Goal: Information Seeking & Learning: Learn about a topic

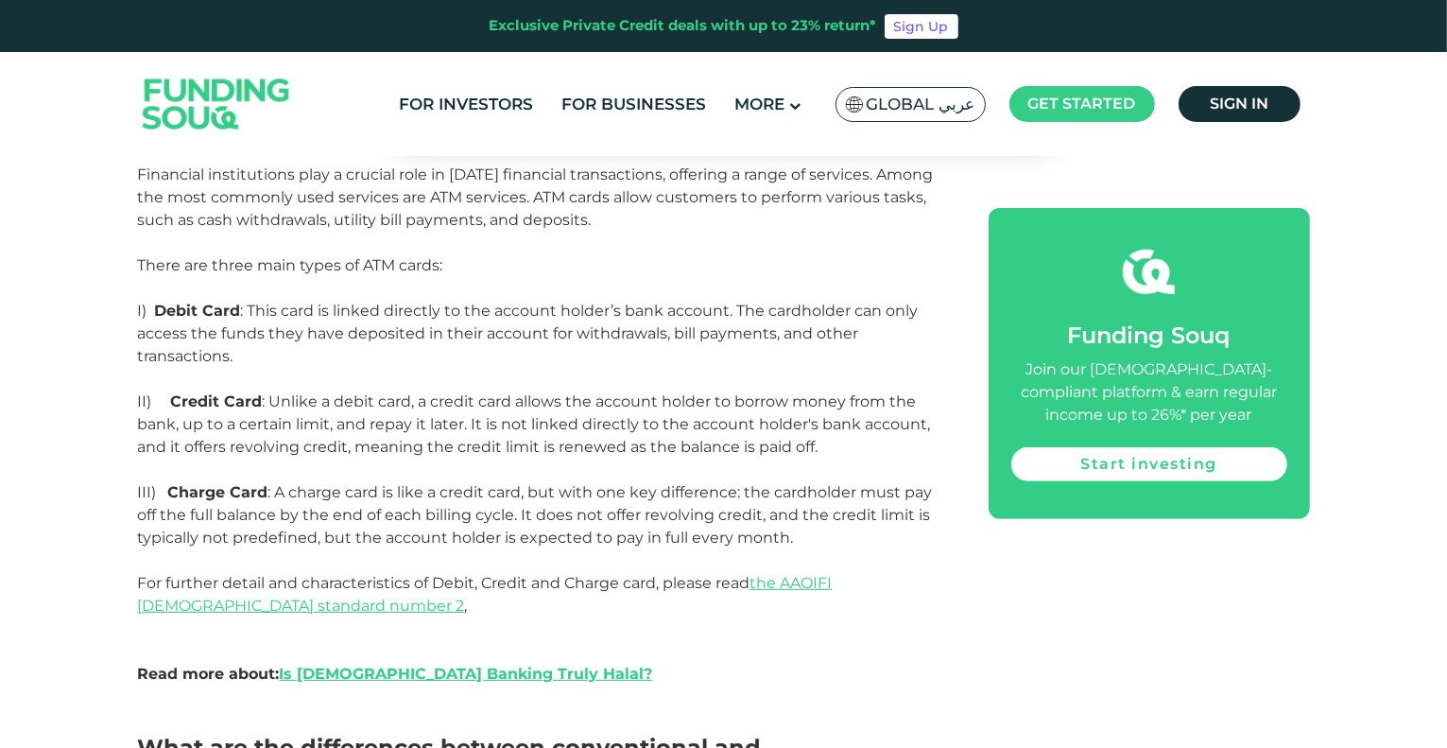
scroll to position [945, 0]
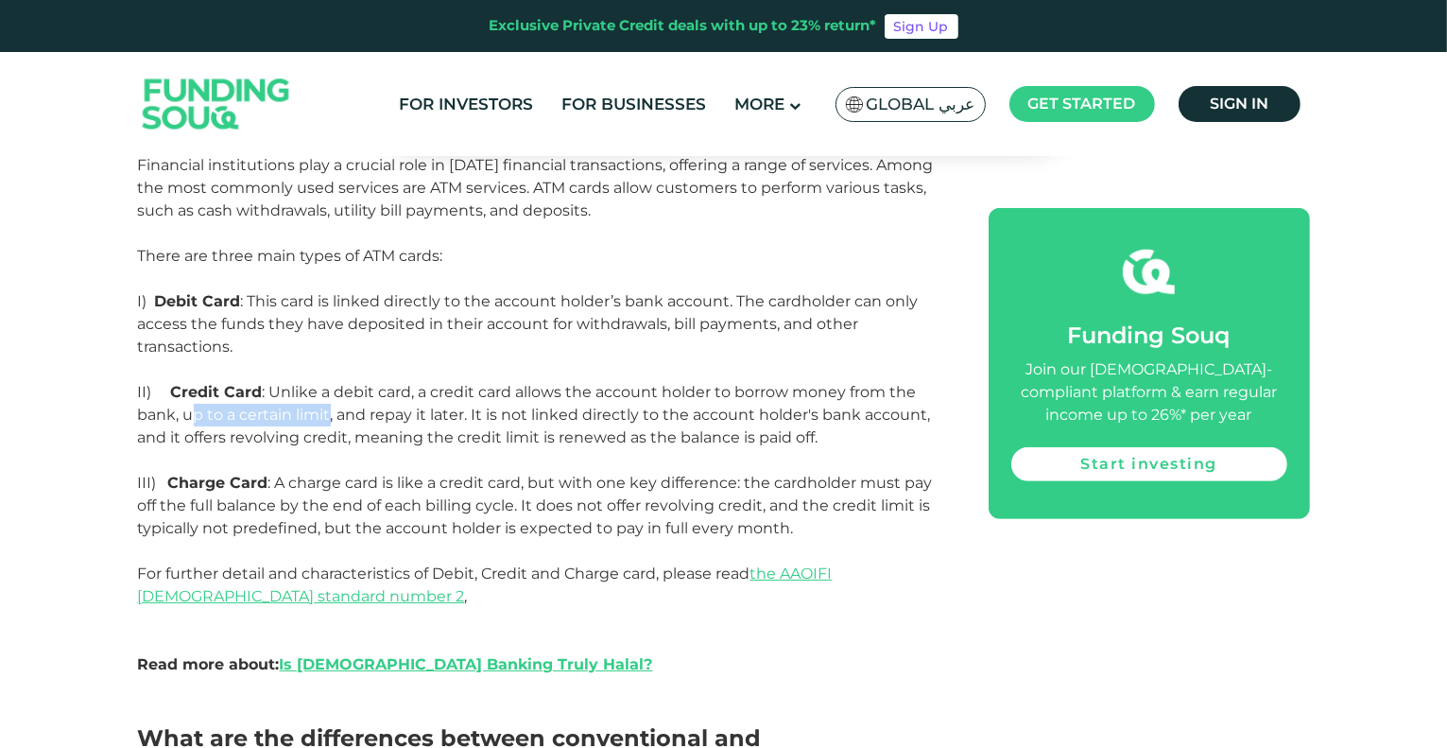
drag, startPoint x: 191, startPoint y: 358, endPoint x: 333, endPoint y: 355, distance: 141.9
click at [333, 355] on p "There are three main types of ATM cards: I) Debit Card : This card is linked di…" at bounding box center [542, 404] width 808 height 318
drag, startPoint x: 407, startPoint y: 355, endPoint x: 449, endPoint y: 352, distance: 41.8
click at [449, 352] on p "There are three main types of ATM cards: I) Debit Card : This card is linked di…" at bounding box center [542, 404] width 808 height 318
drag, startPoint x: 462, startPoint y: 351, endPoint x: 708, endPoint y: 355, distance: 245.8
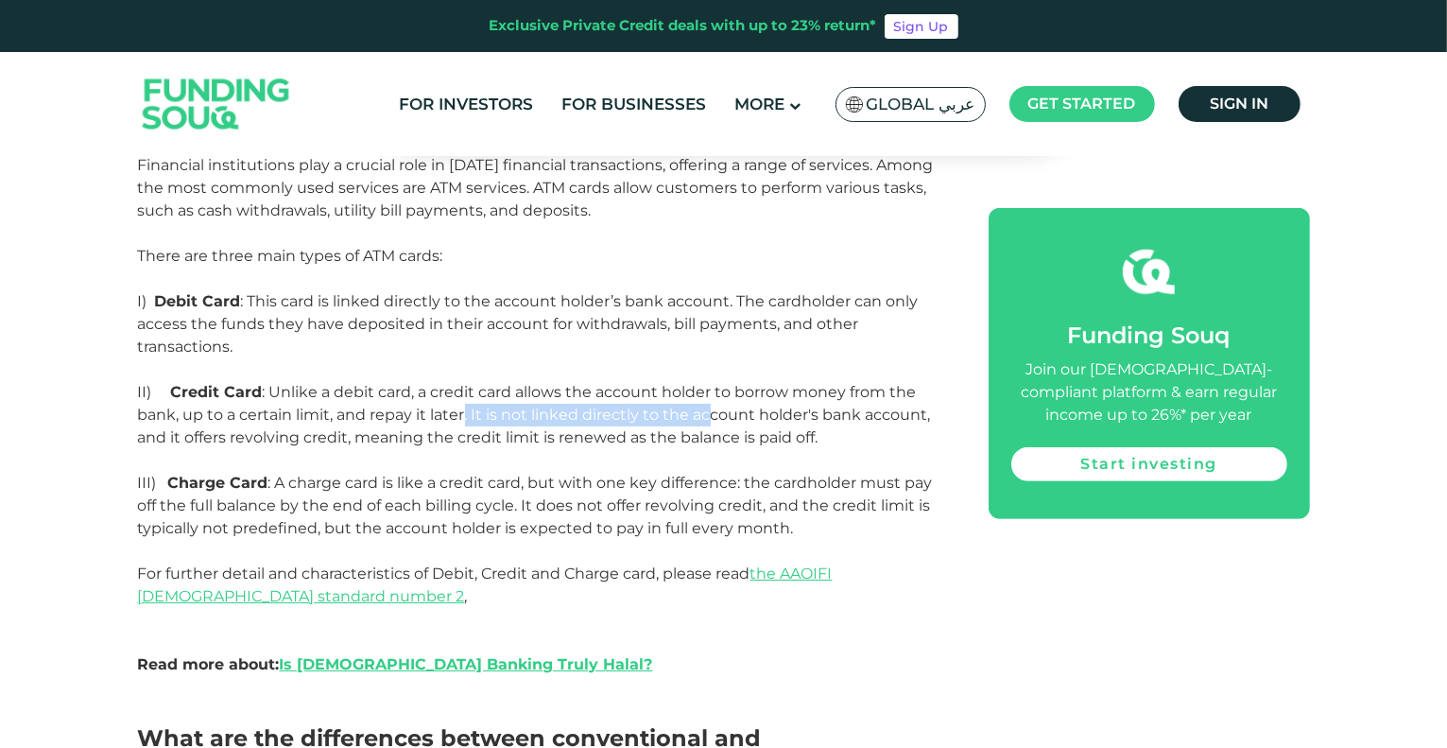
click at [708, 355] on p "There are three main types of ATM cards: I) Debit Card : This card is linked di…" at bounding box center [542, 404] width 808 height 318
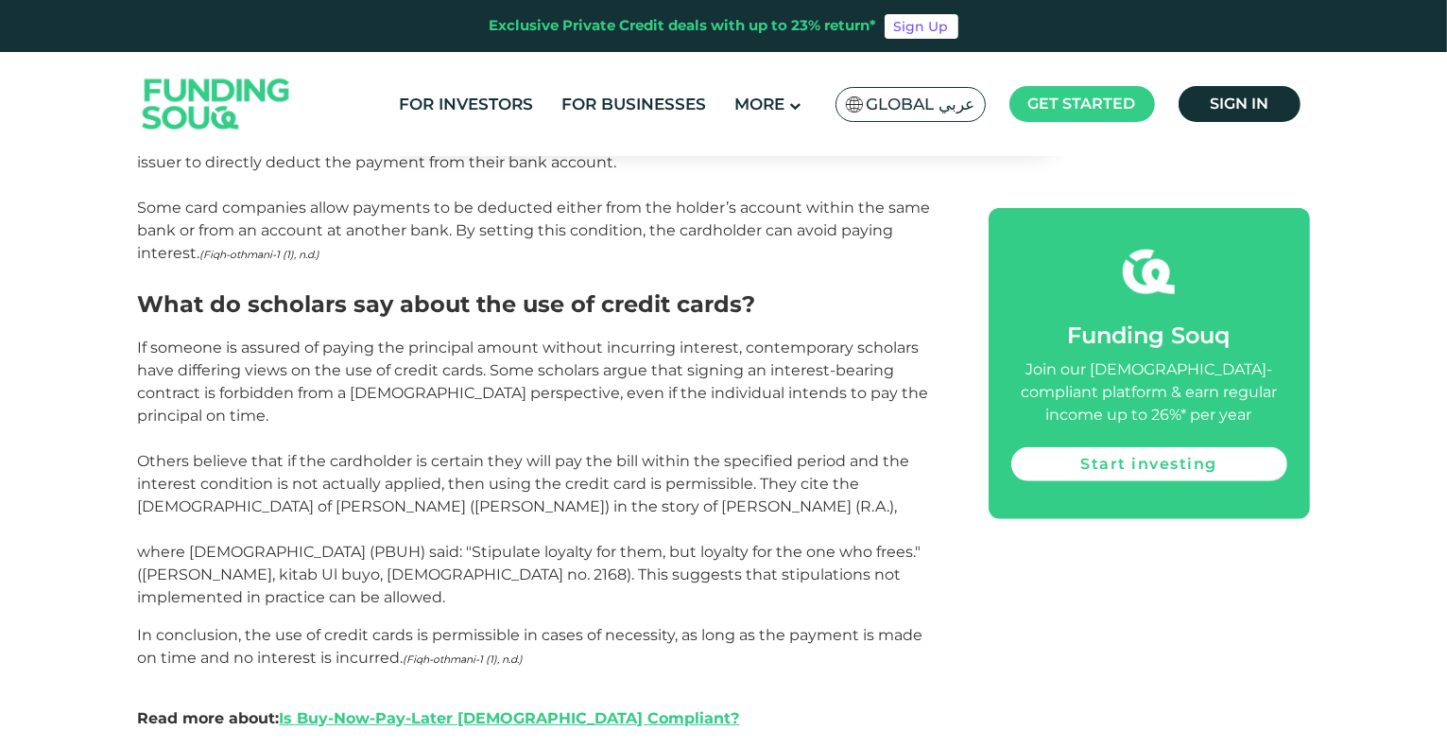
scroll to position [1891, 0]
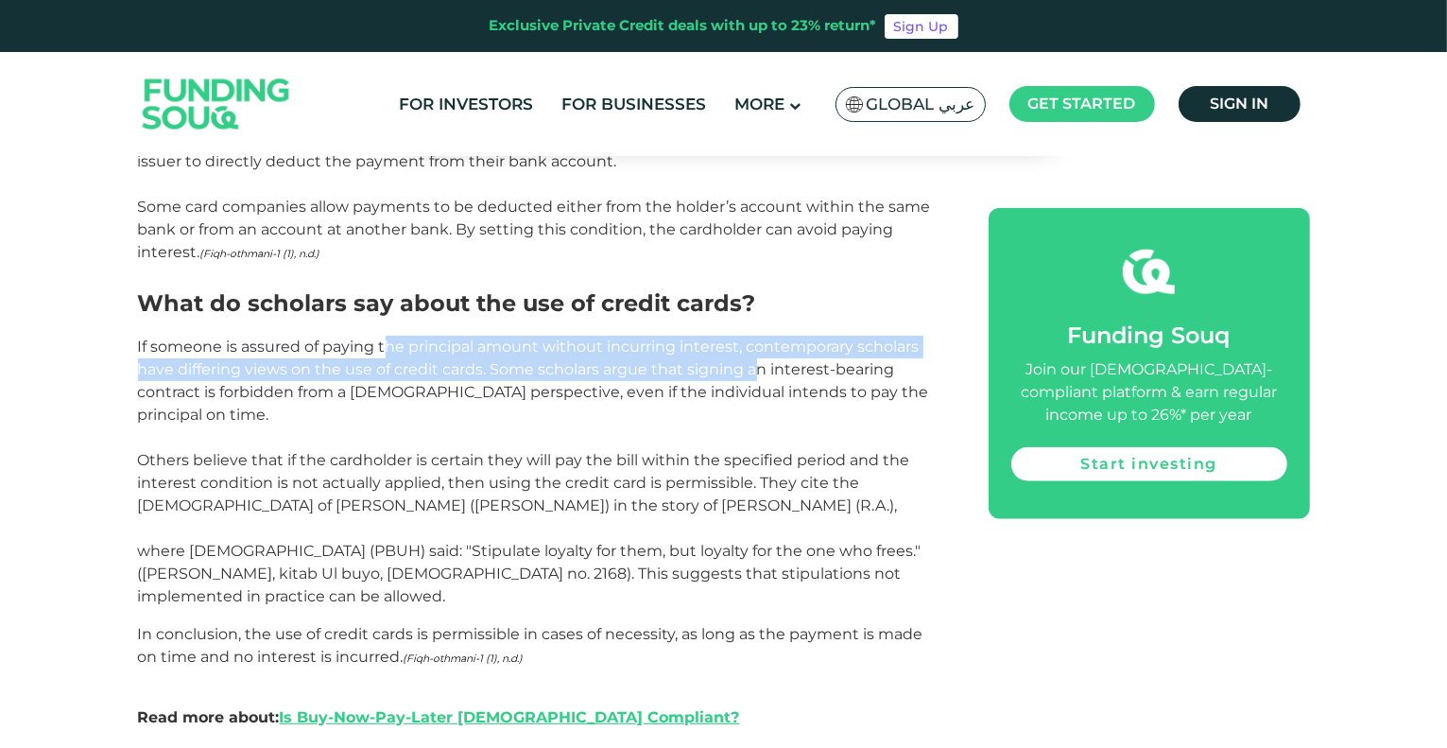
drag, startPoint x: 389, startPoint y: 267, endPoint x: 757, endPoint y: 281, distance: 369.0
click at [757, 338] on span "If someone is assured of paying the principal amount without incurring interest…" at bounding box center [533, 472] width 791 height 268
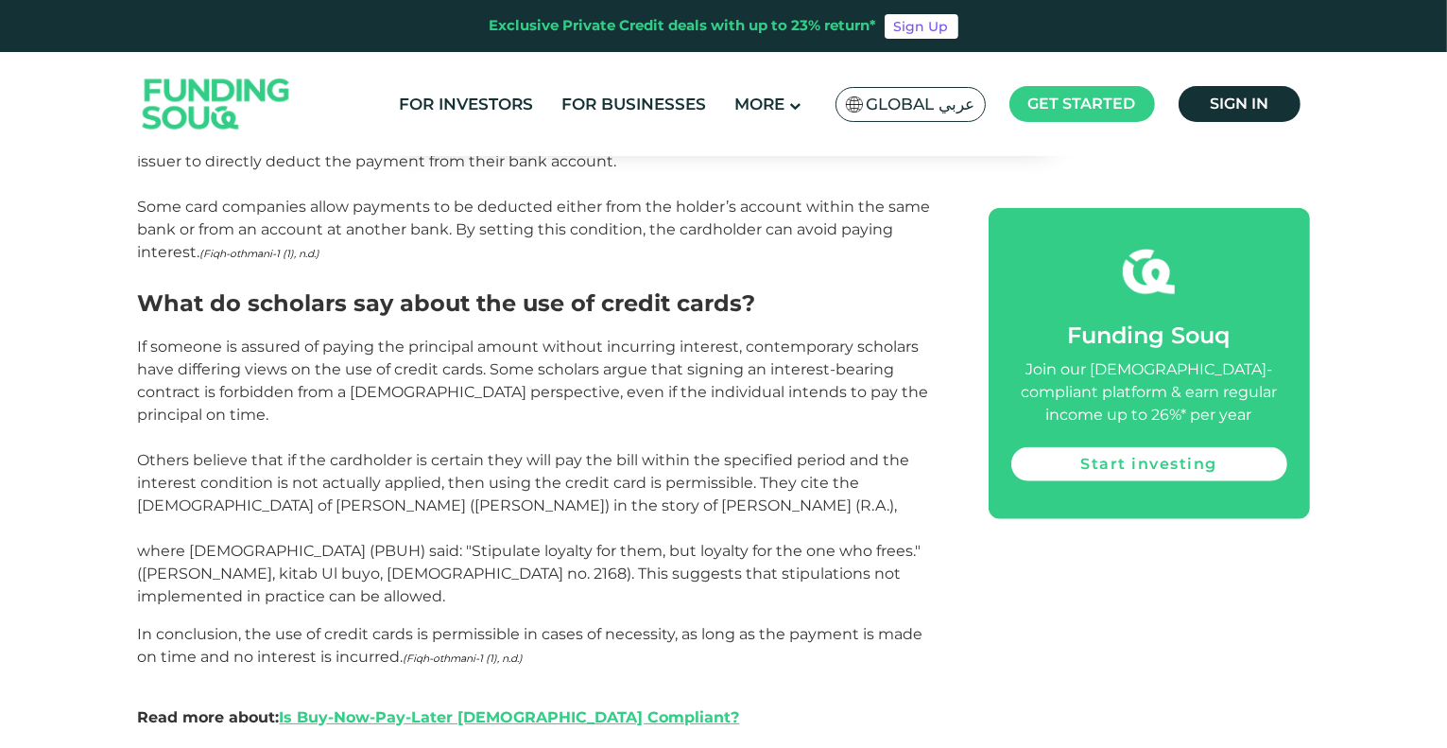
click at [373, 336] on p "If someone is assured of paying the principal amount without incurring interest…" at bounding box center [542, 472] width 808 height 272
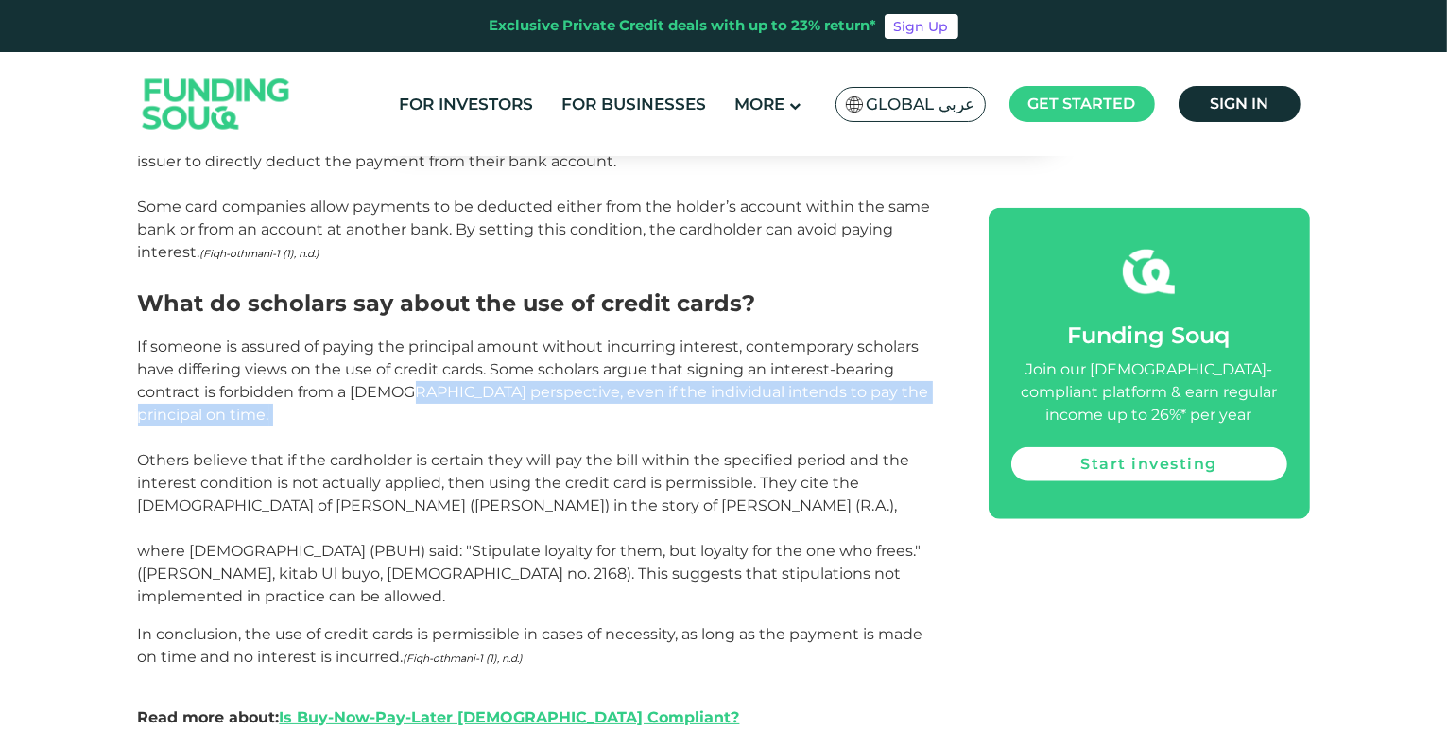
drag, startPoint x: 401, startPoint y: 317, endPoint x: 795, endPoint y: 327, distance: 394.4
click at [795, 336] on p "If someone is assured of paying the principal amount without incurring interest…" at bounding box center [542, 472] width 808 height 272
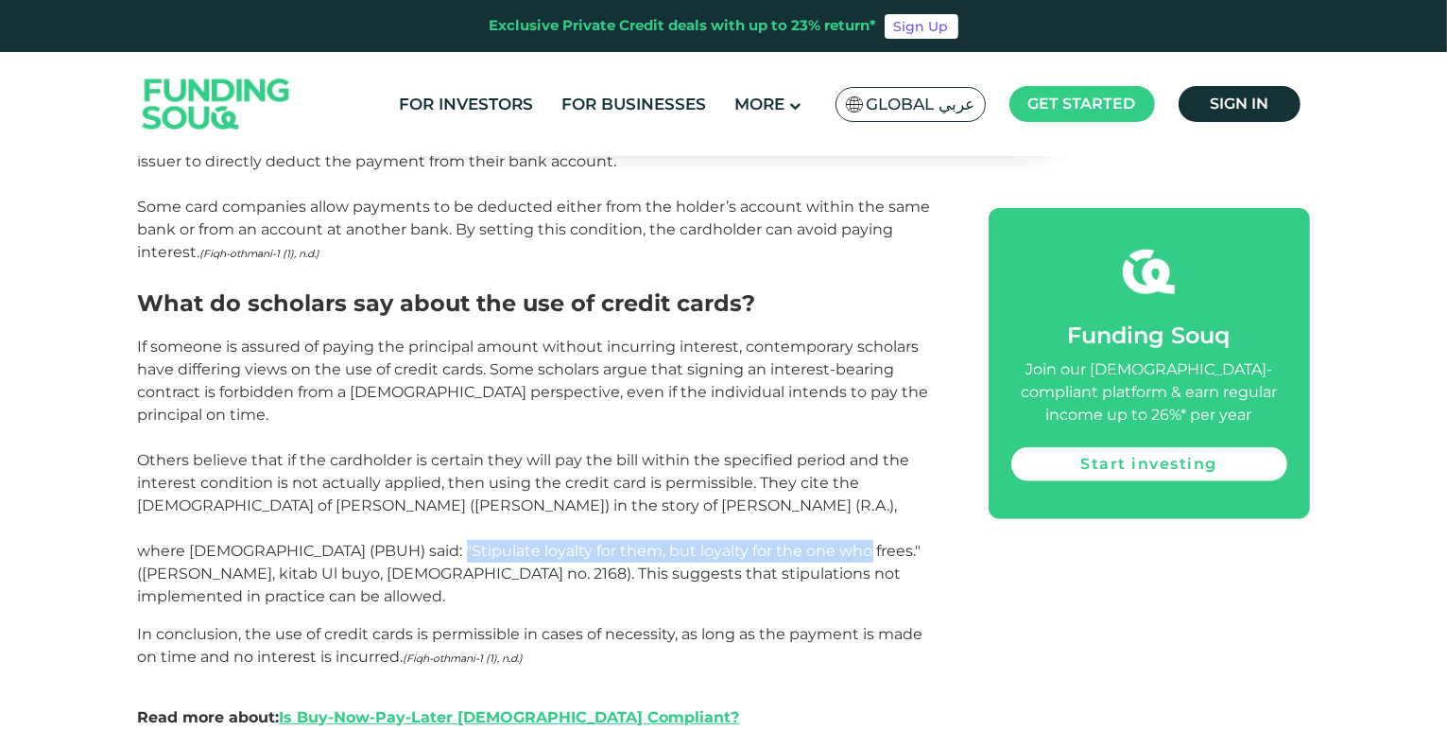
drag, startPoint x: 436, startPoint y: 445, endPoint x: 831, endPoint y: 451, distance: 395.2
click at [831, 451] on span "If someone is assured of paying the principal amount without incurring interest…" at bounding box center [533, 472] width 791 height 268
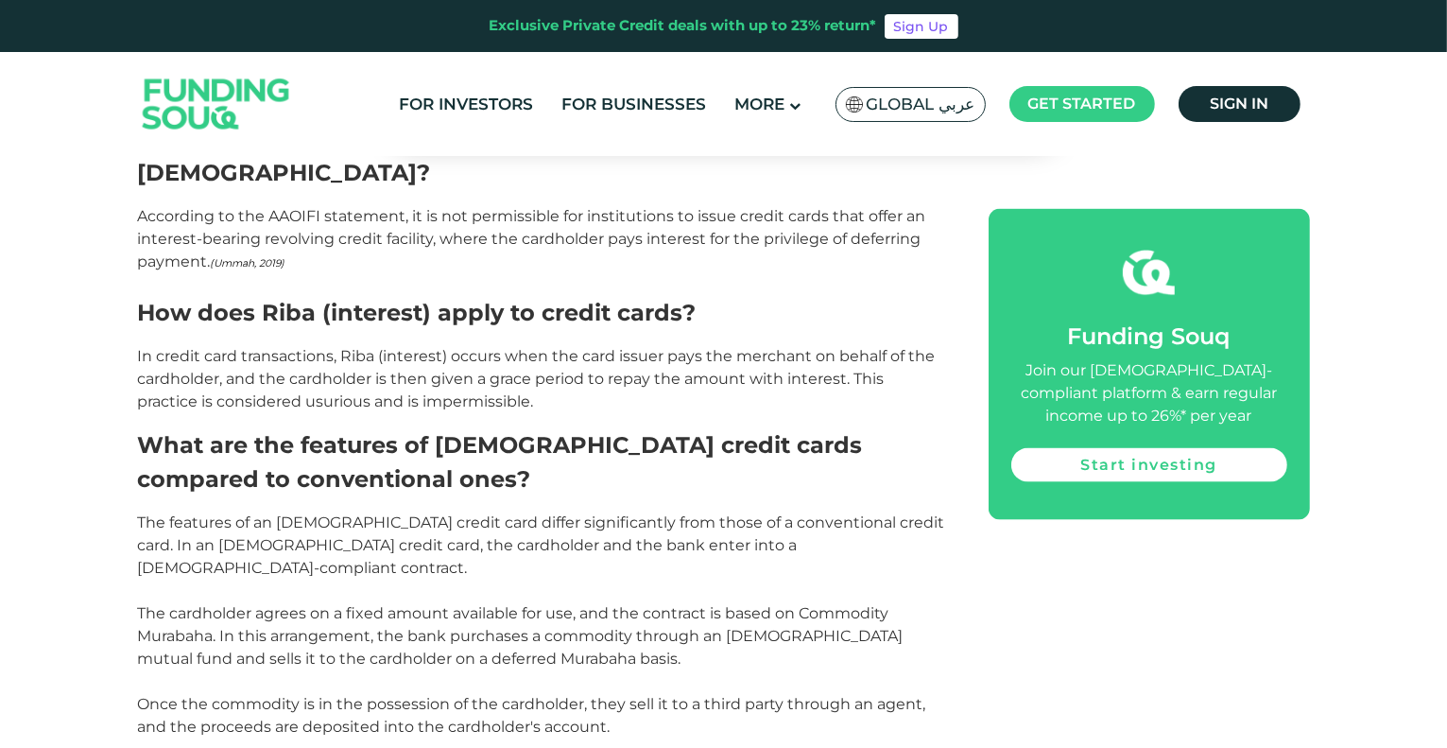
scroll to position [2553, 0]
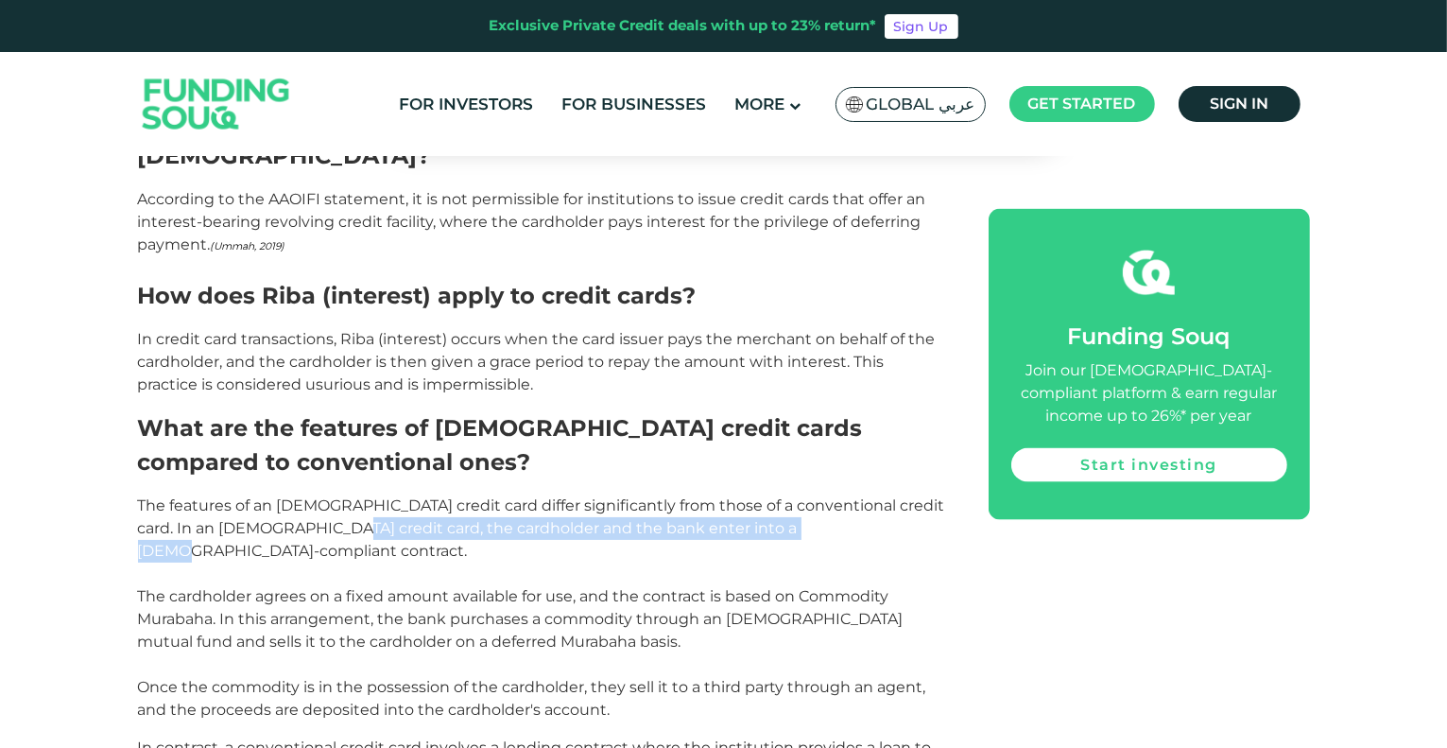
drag, startPoint x: 321, startPoint y: 372, endPoint x: 810, endPoint y: 376, distance: 488.8
click at [810, 494] on p "The features of an Islamic credit card differ significantly from those of a con…" at bounding box center [542, 607] width 808 height 227
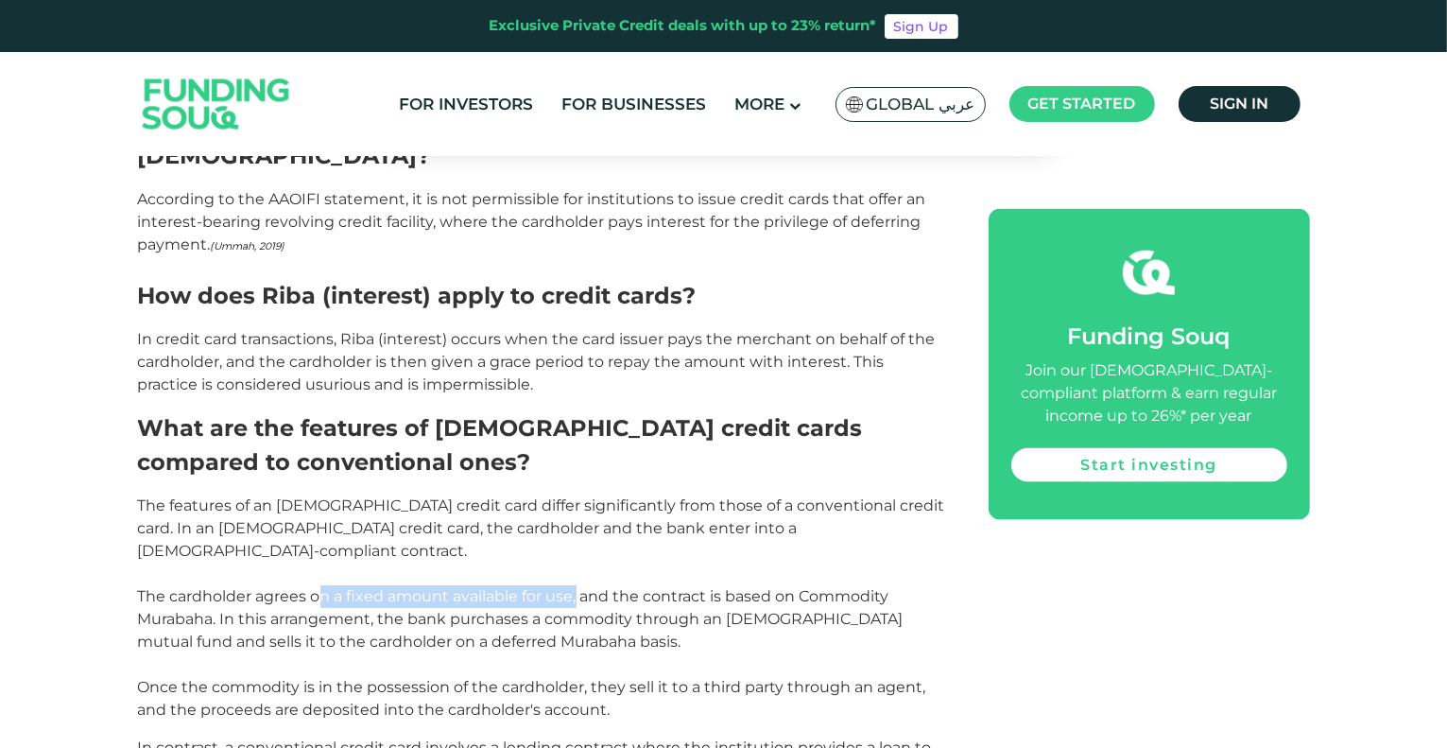
drag, startPoint x: 321, startPoint y: 411, endPoint x: 579, endPoint y: 411, distance: 258.1
click at [579, 496] on span "The features of an Islamic credit card differ significantly from those of a con…" at bounding box center [541, 607] width 807 height 222
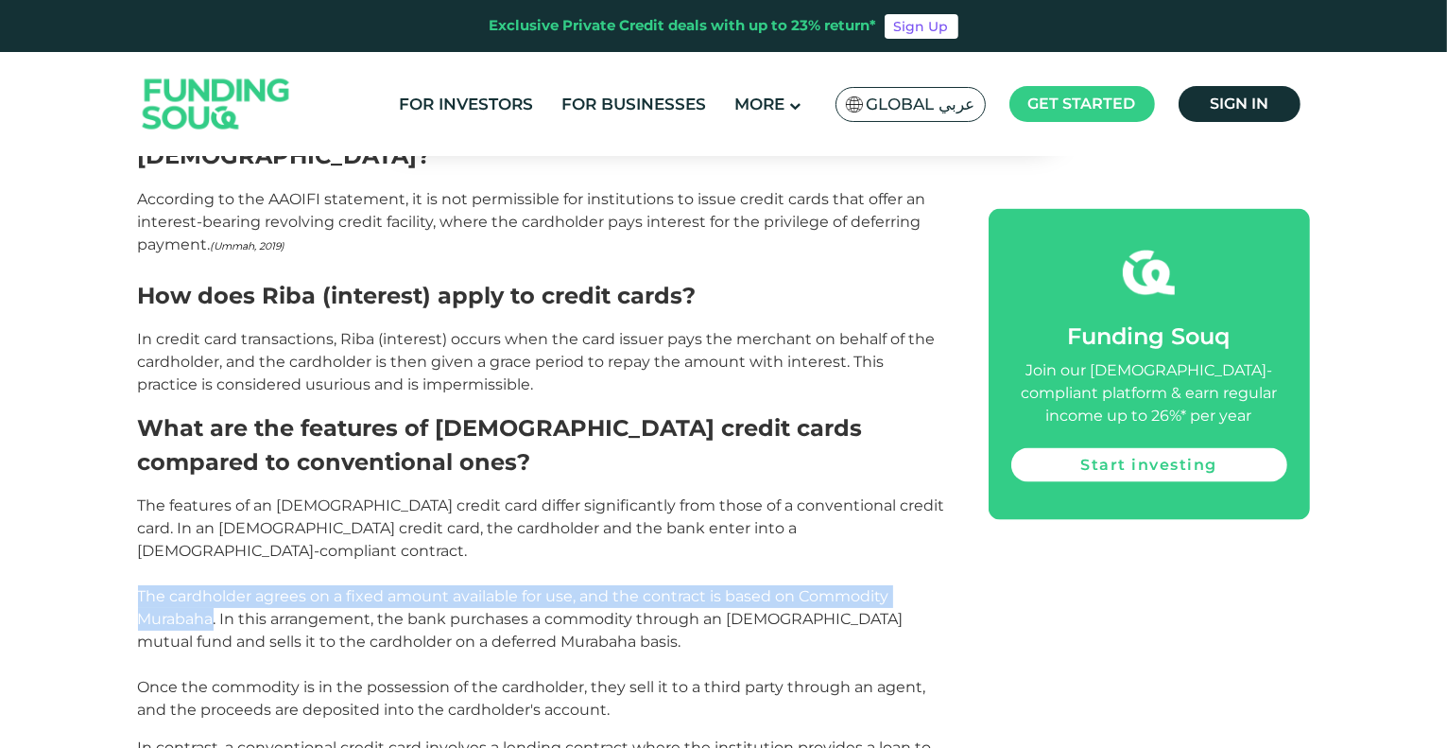
drag, startPoint x: 215, startPoint y: 434, endPoint x: 137, endPoint y: 417, distance: 79.4
click at [138, 496] on span "The features of an Islamic credit card differ significantly from those of a con…" at bounding box center [541, 607] width 807 height 222
click at [204, 496] on span "The features of an Islamic credit card differ significantly from those of a con…" at bounding box center [541, 607] width 807 height 222
drag, startPoint x: 217, startPoint y: 435, endPoint x: 106, endPoint y: 403, distance: 116.1
click at [106, 403] on div "Home Blog Shariah Compliance 1" at bounding box center [723, 277] width 1447 height 5320
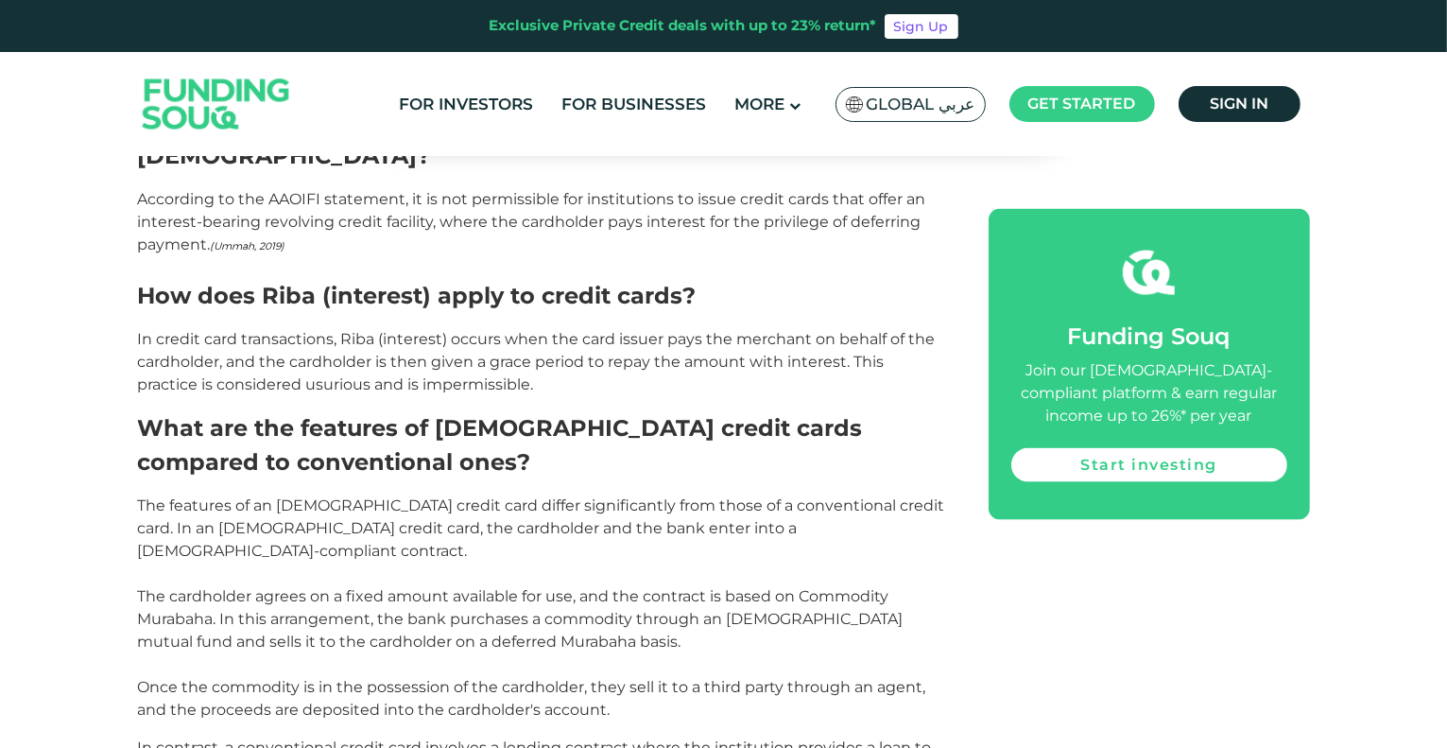
click at [224, 496] on span "The features of an Islamic credit card differ significantly from those of a con…" at bounding box center [541, 607] width 807 height 222
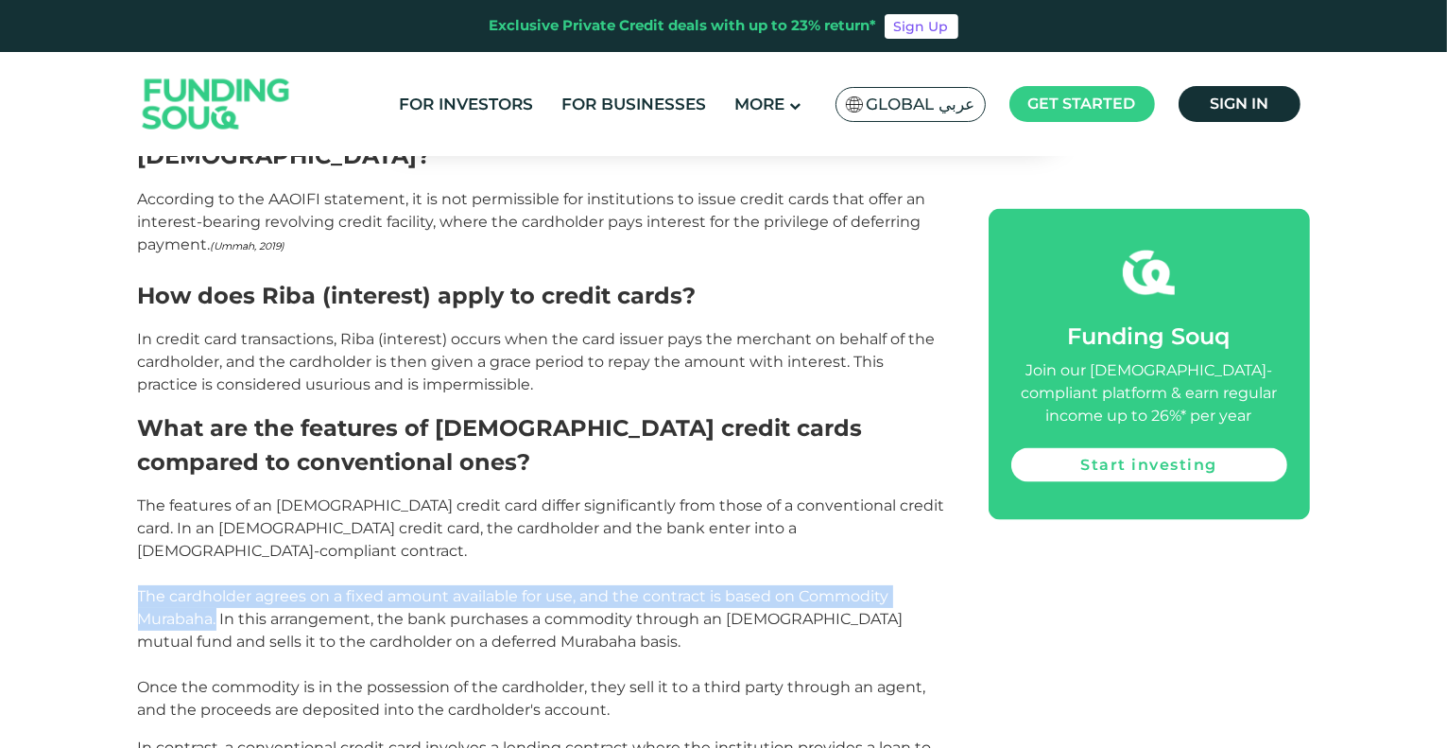
drag, startPoint x: 217, startPoint y: 436, endPoint x: 132, endPoint y: 409, distance: 88.2
click at [132, 409] on div "Home Blog Shariah Compliance 1" at bounding box center [723, 277] width 1447 height 5320
click at [192, 496] on span "The features of an Islamic credit card differ significantly from those of a con…" at bounding box center [541, 607] width 807 height 222
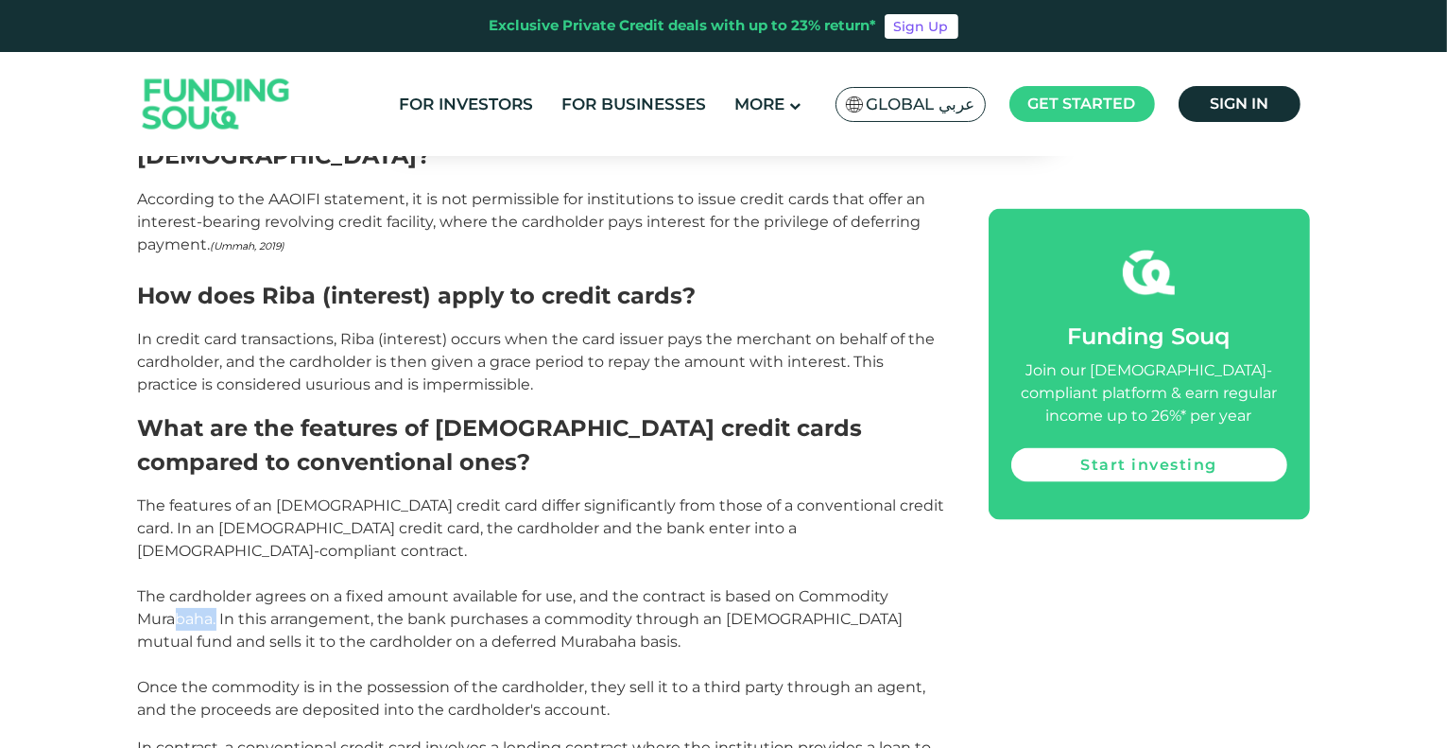
drag, startPoint x: 217, startPoint y: 440, endPoint x: 177, endPoint y: 427, distance: 41.6
click at [178, 496] on span "The features of an Islamic credit card differ significantly from those of a con…" at bounding box center [541, 607] width 807 height 222
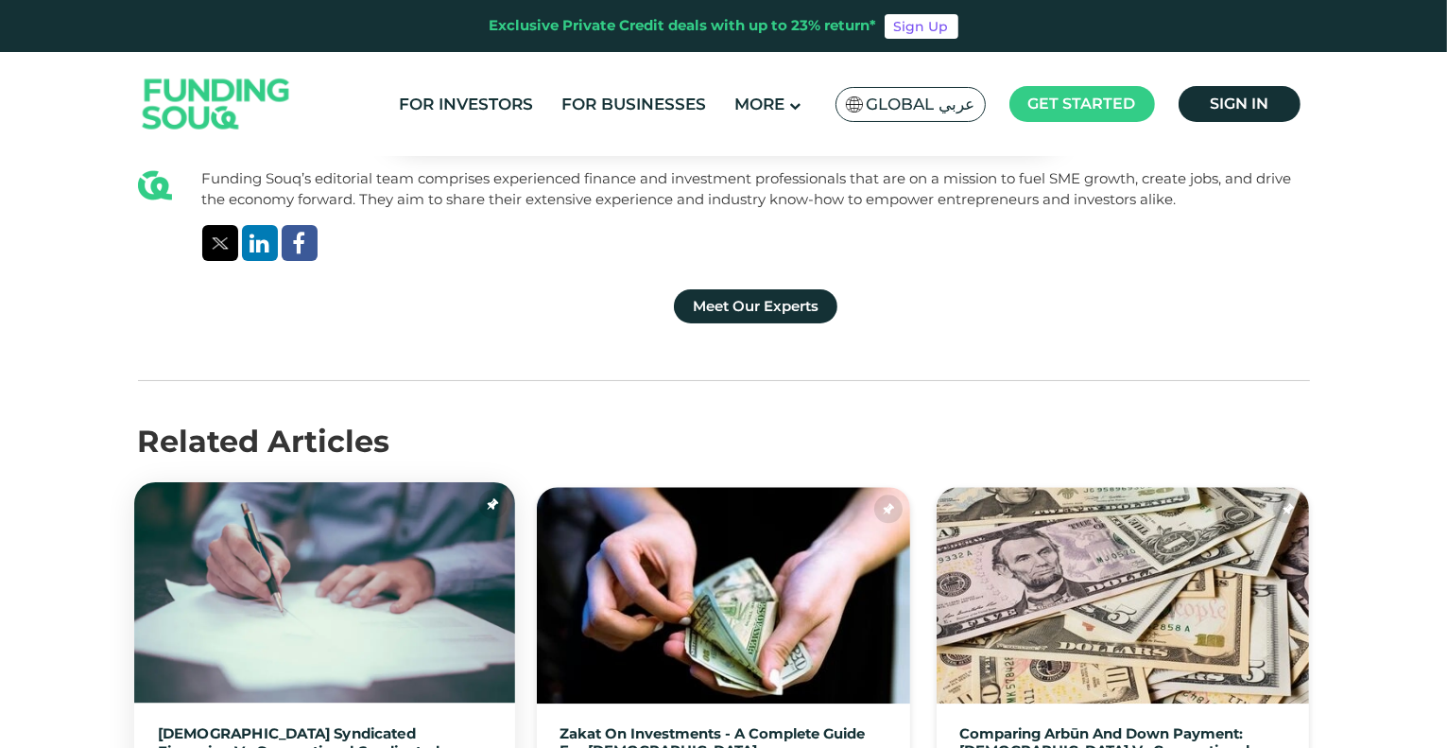
scroll to position [4822, 0]
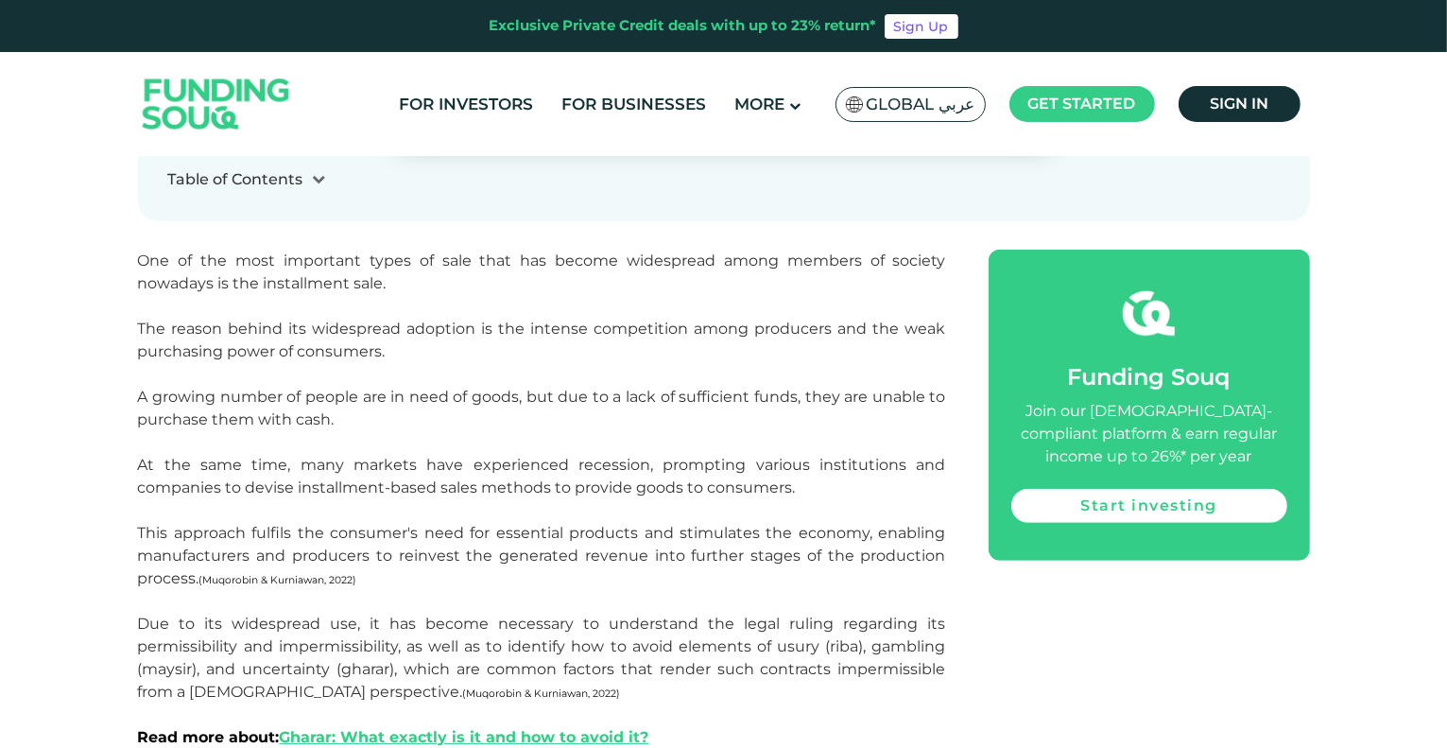
scroll to position [851, 0]
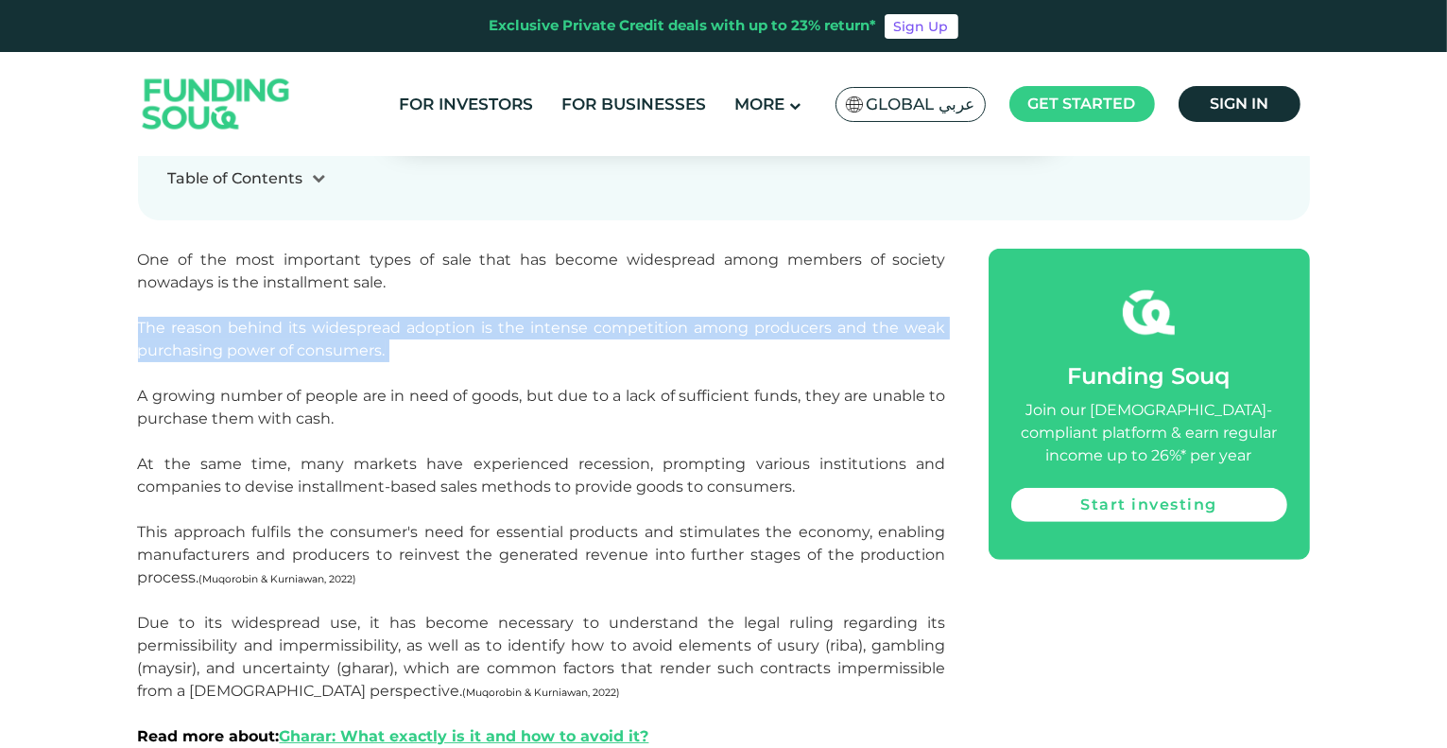
drag, startPoint x: 139, startPoint y: 325, endPoint x: 403, endPoint y: 362, distance: 266.3
click at [403, 362] on p "The reason behind its widespread adoption is the intense competition among prod…" at bounding box center [542, 351] width 808 height 68
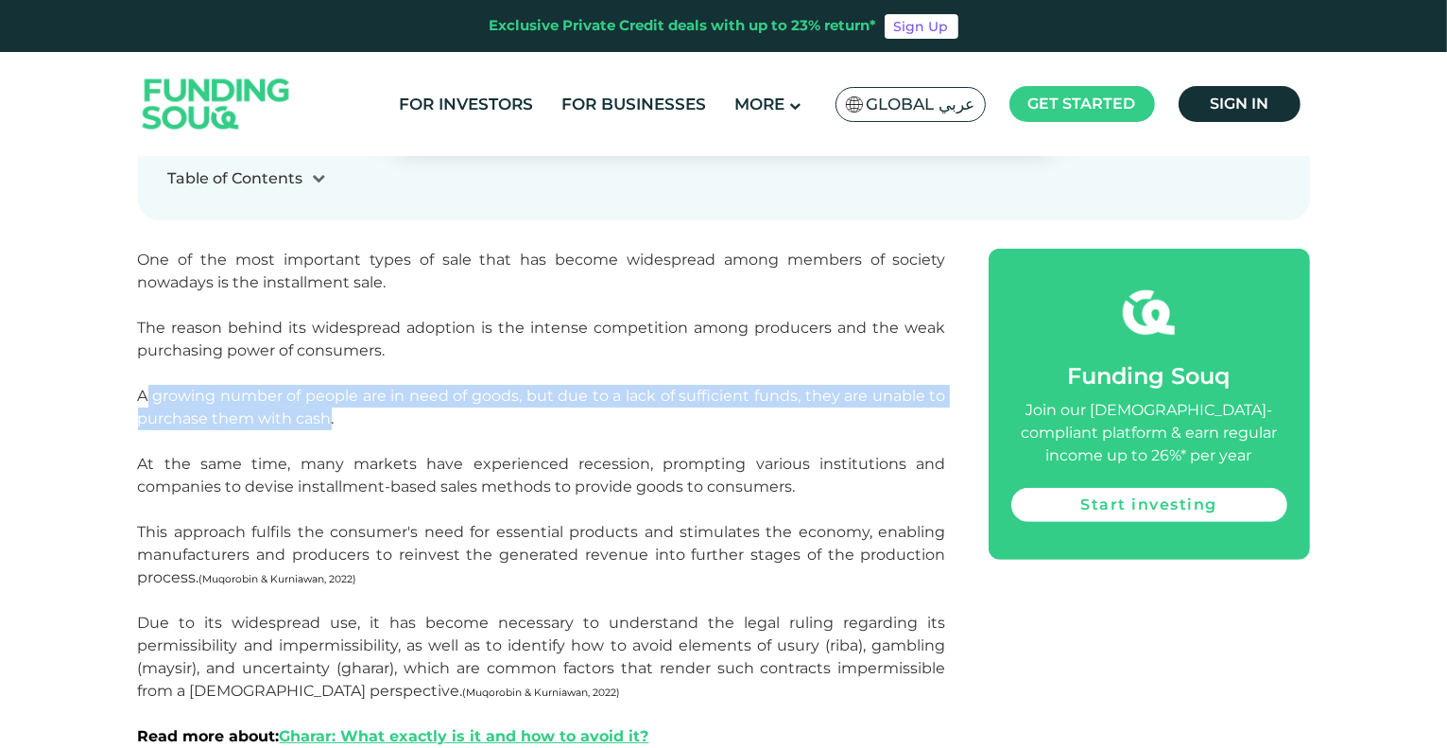
drag, startPoint x: 146, startPoint y: 390, endPoint x: 328, endPoint y: 417, distance: 184.5
click at [328, 417] on span "A growing number of people are in need of goods, but due to a lack of sufficien…" at bounding box center [542, 407] width 808 height 41
click at [147, 394] on span "A growing number of people are in need of goods, but due to a lack of sufficien…" at bounding box center [542, 407] width 808 height 41
drag, startPoint x: 135, startPoint y: 391, endPoint x: 356, endPoint y: 426, distance: 224.0
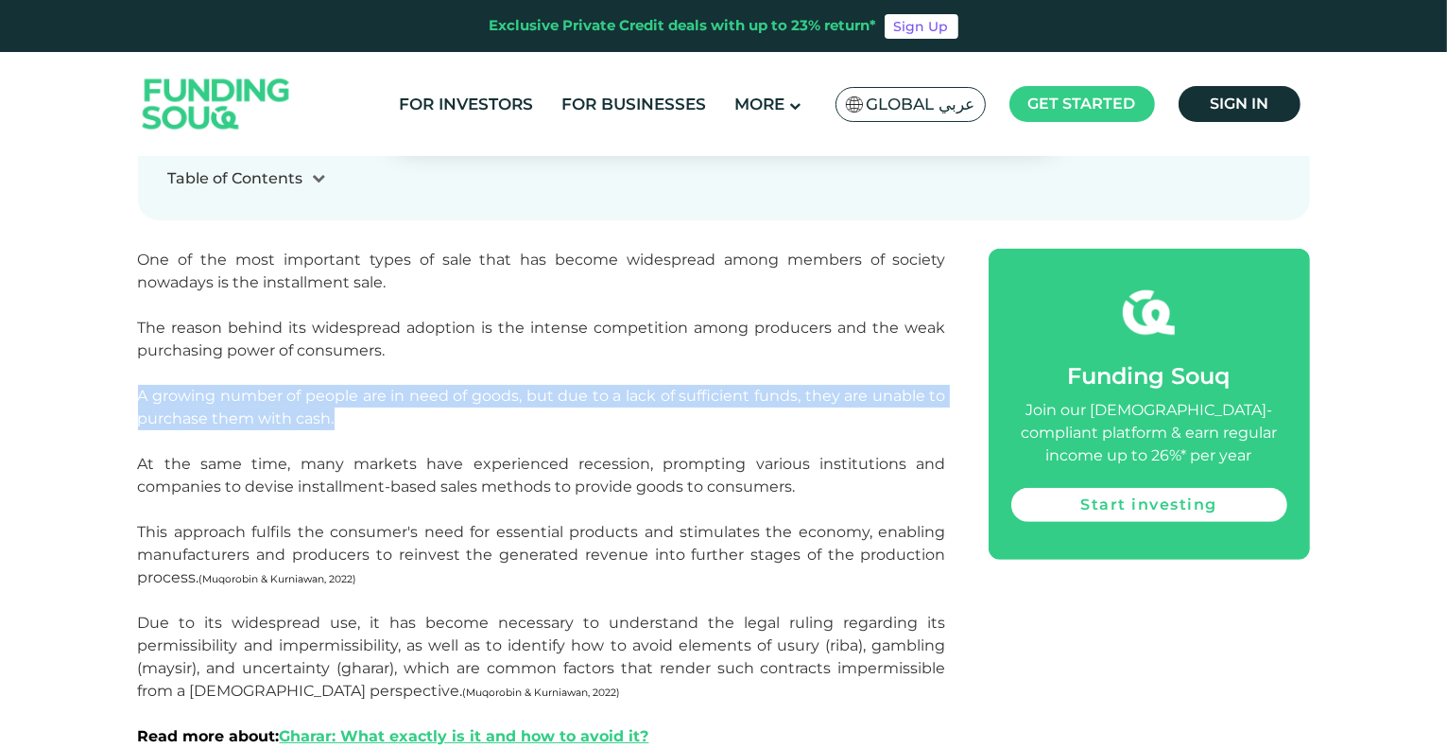
click at [416, 429] on p "A growing number of people are in need of goods, but due to a lack of sufficien…" at bounding box center [542, 419] width 808 height 68
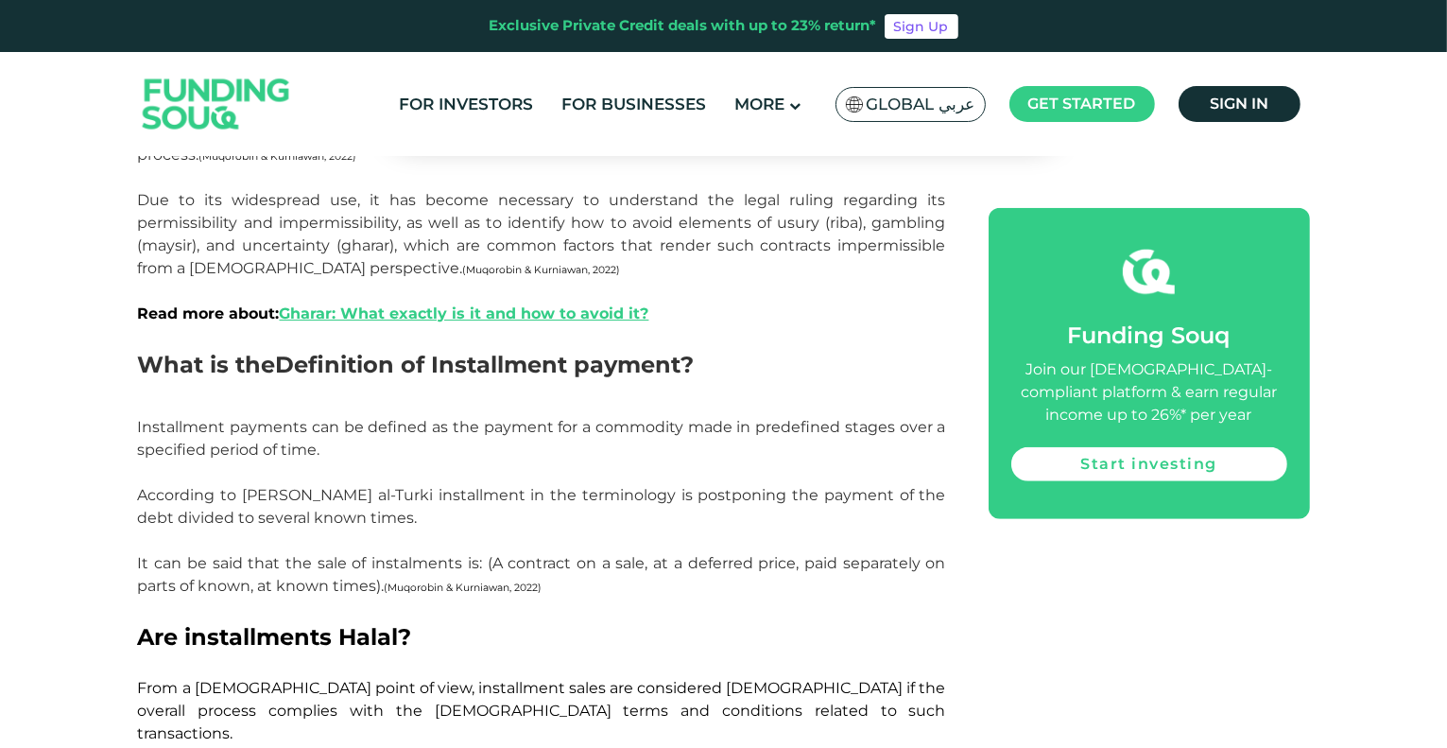
scroll to position [1418, 0]
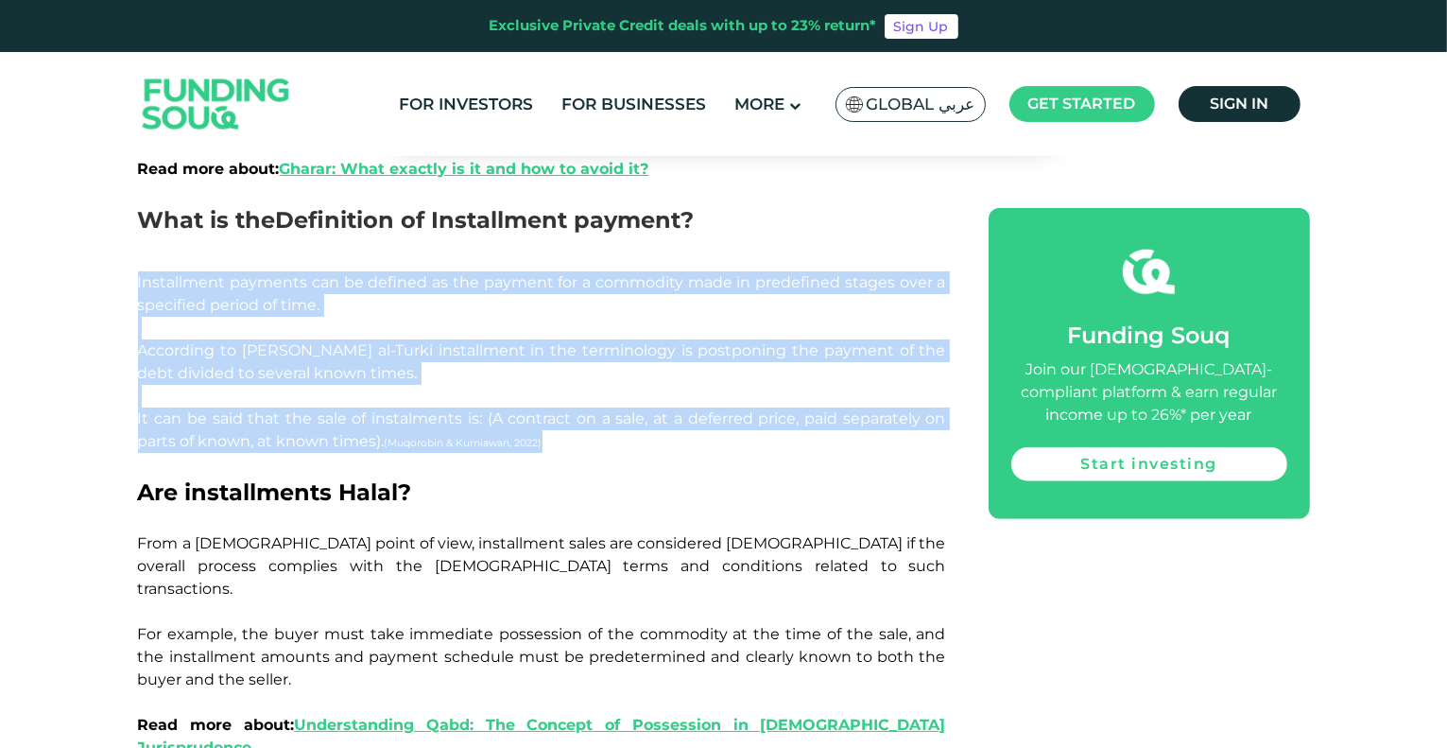
drag, startPoint x: 136, startPoint y: 277, endPoint x: 581, endPoint y: 449, distance: 477.4
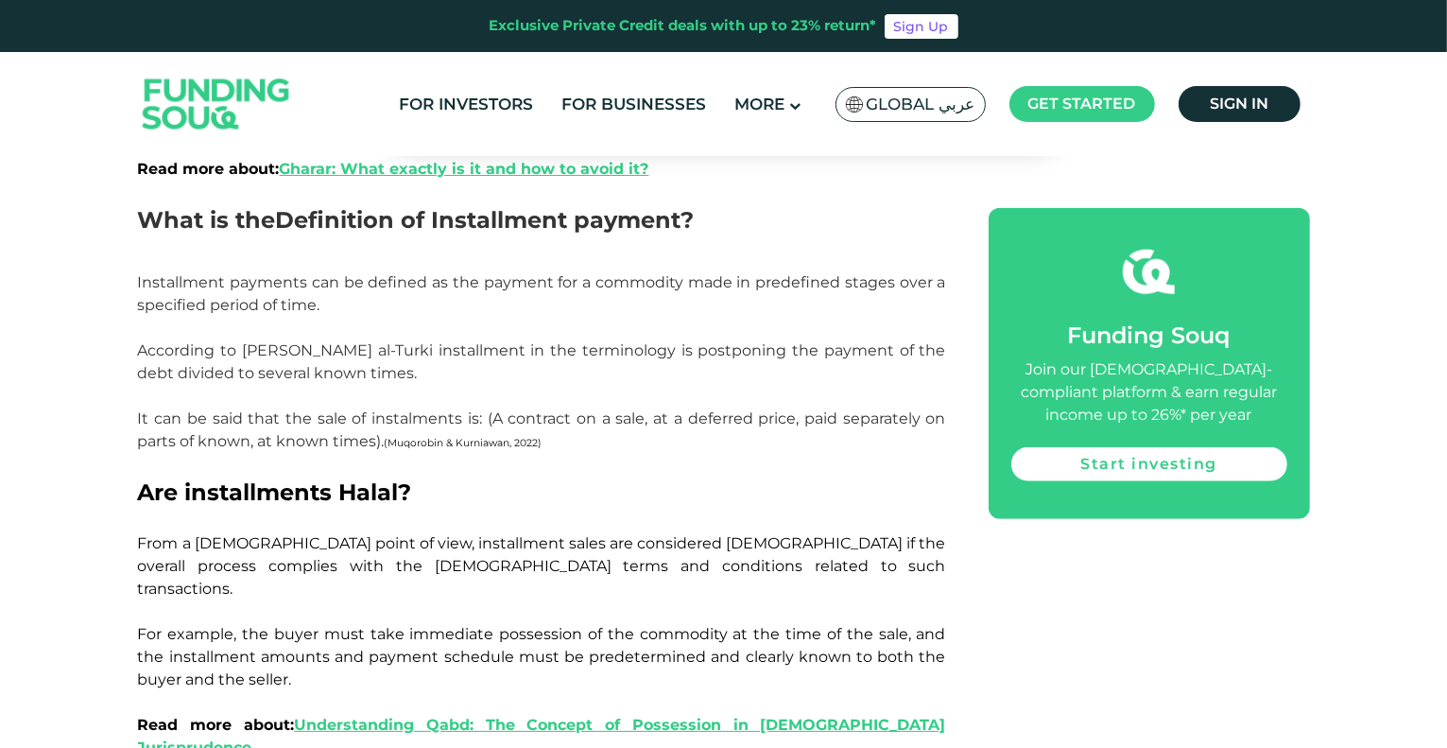
click at [586, 453] on p at bounding box center [542, 464] width 808 height 23
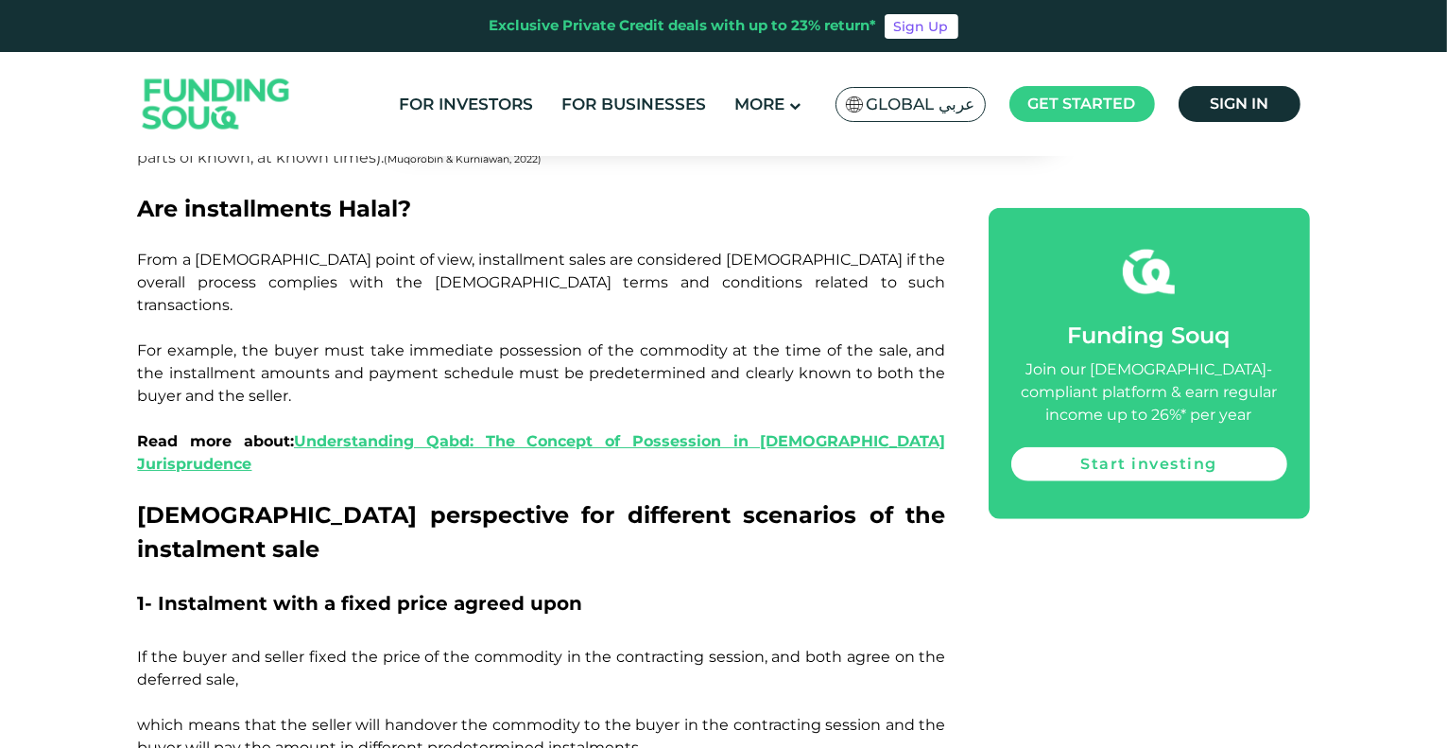
scroll to position [1891, 0]
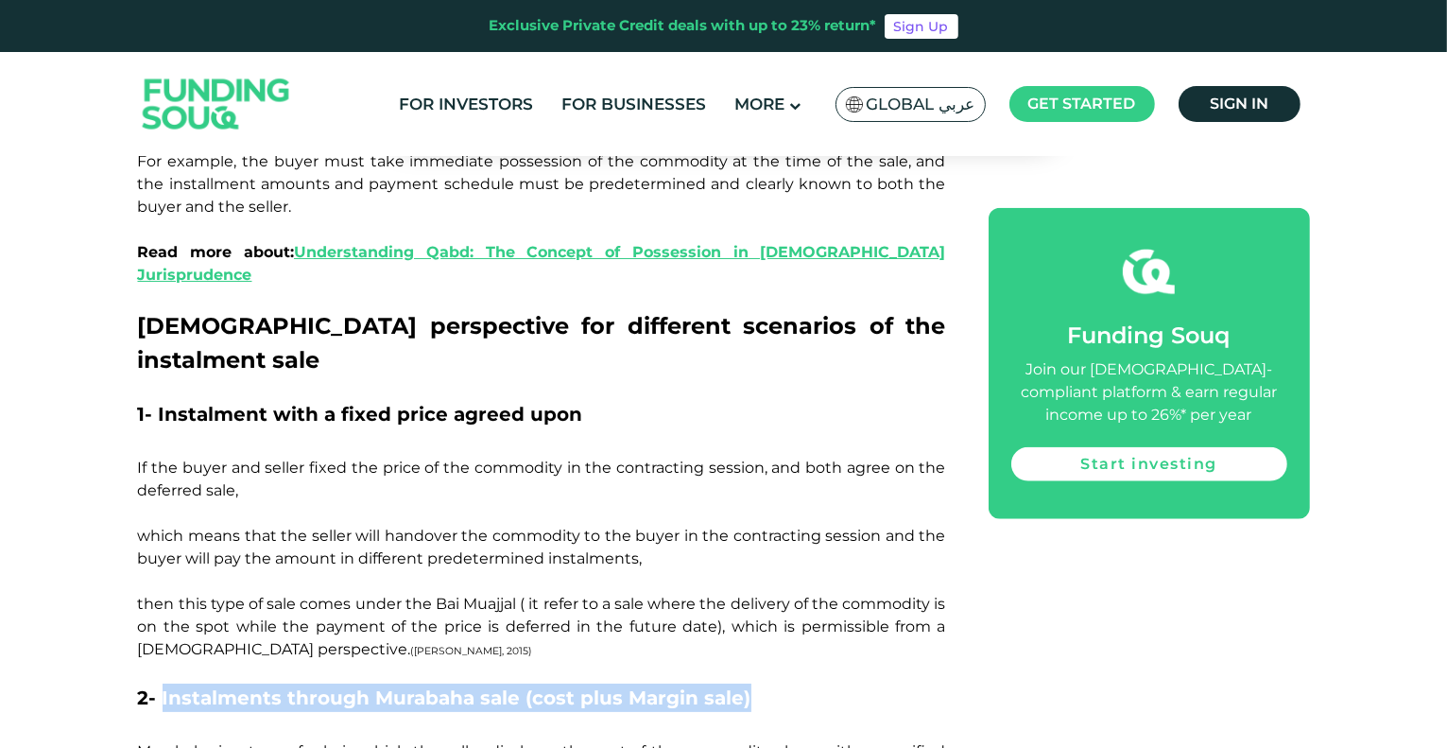
drag, startPoint x: 160, startPoint y: 616, endPoint x: 729, endPoint y: 644, distance: 569.8
click at [729, 684] on h3 "2- Instalments through Murabaha sale (cost plus Margin sale)" at bounding box center [542, 712] width 808 height 57
click at [523, 684] on h3 "2- Instalments through Murabaha sale (cost plus Margin sale)" at bounding box center [542, 712] width 808 height 57
drag, startPoint x: 138, startPoint y: 621, endPoint x: 774, endPoint y: 650, distance: 636.9
click at [774, 684] on h3 "2- Instalments through Murabaha sale (cost plus Margin sale)" at bounding box center [542, 712] width 808 height 57
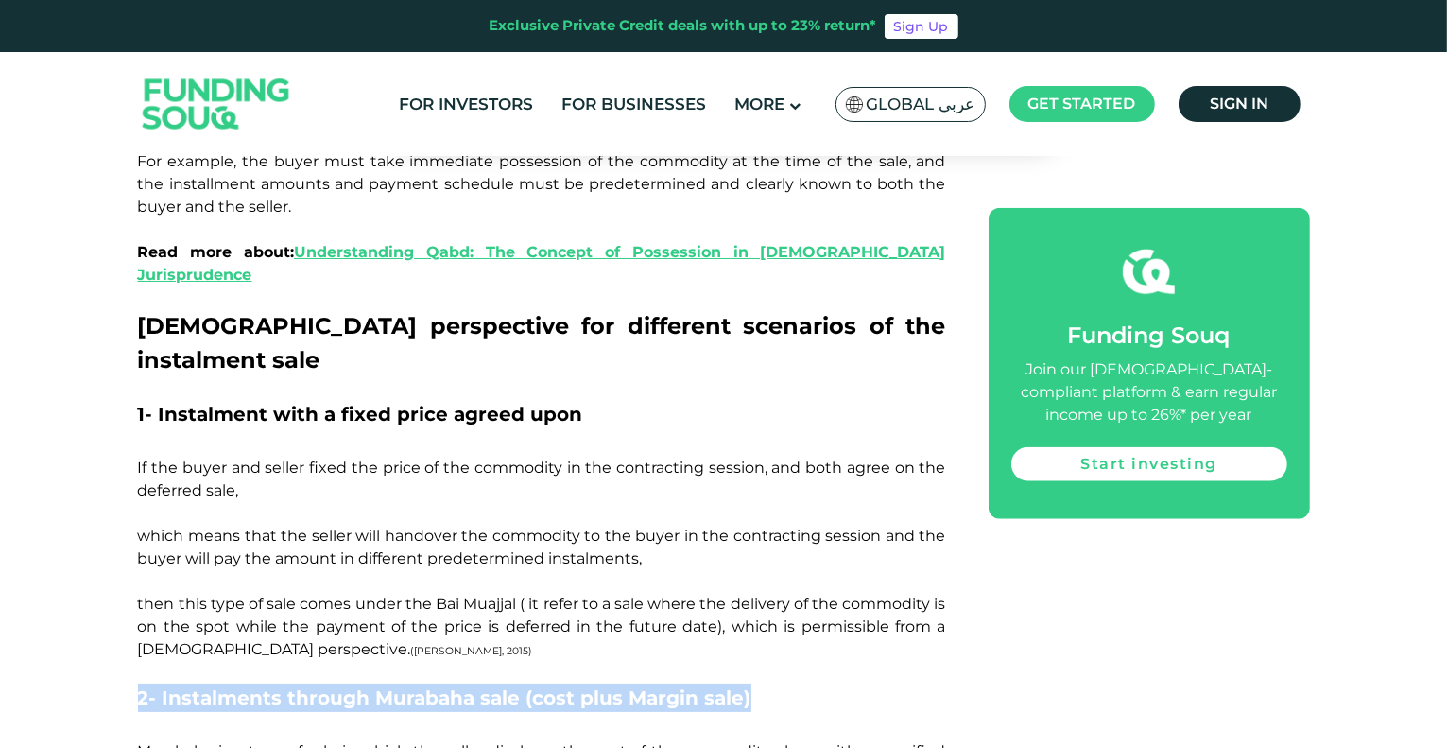
click at [773, 684] on h3 "2- Instalments through Murabaha sale (cost plus Margin sale)" at bounding box center [542, 712] width 808 height 57
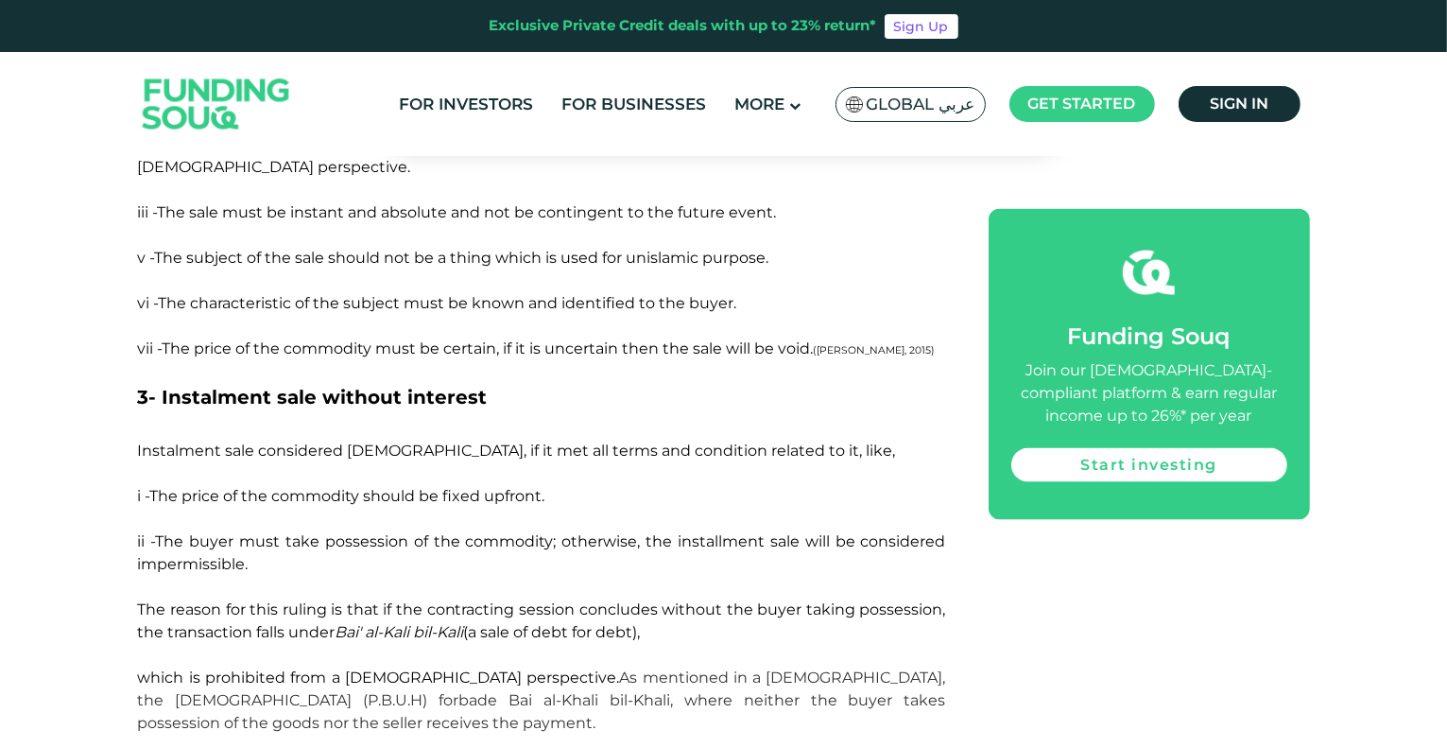
scroll to position [2742, 0]
